Goal: Entertainment & Leisure: Consume media (video, audio)

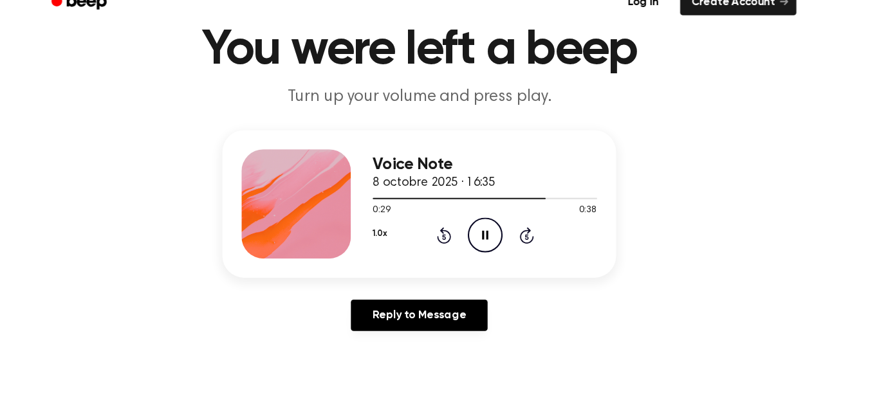
scroll to position [57, 0]
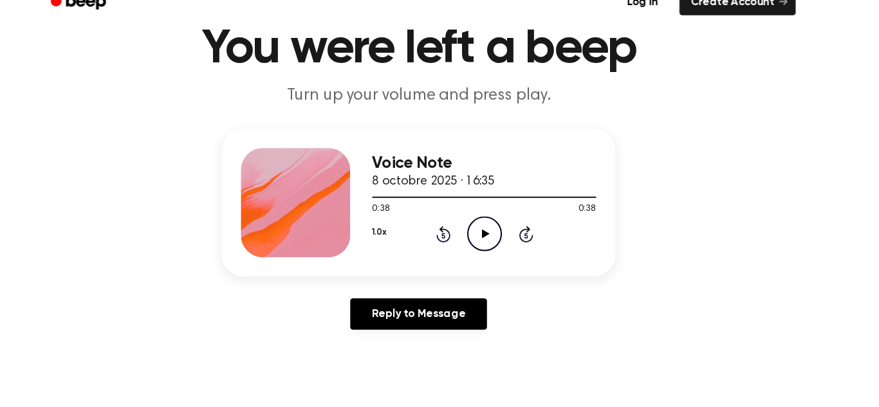
click at [500, 246] on icon at bounding box center [501, 243] width 7 height 8
click at [738, 310] on div "Voice Note 8 octobre 2025 · 16:35 0:13 0:38 Your browser does not support the […" at bounding box center [439, 244] width 848 height 199
